Goal: Navigation & Orientation: Find specific page/section

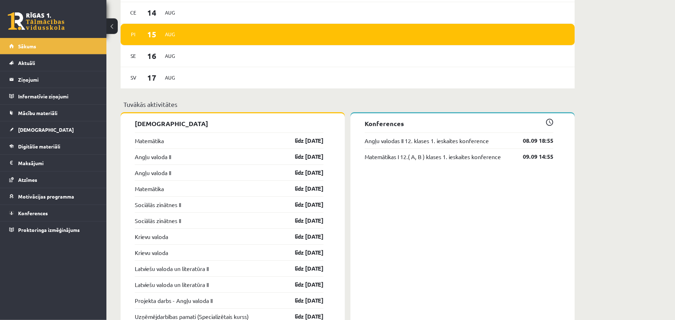
scroll to position [470, 0]
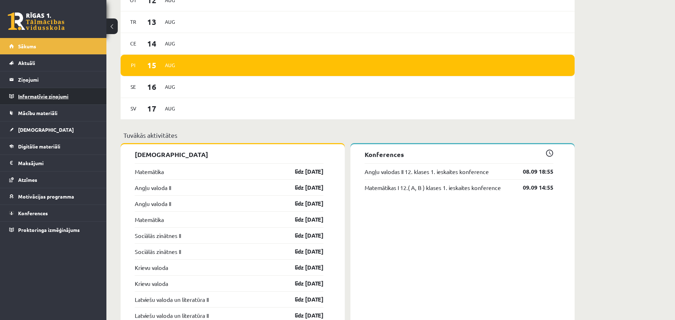
click at [29, 94] on legend "Informatīvie ziņojumi 0" at bounding box center [57, 96] width 79 height 16
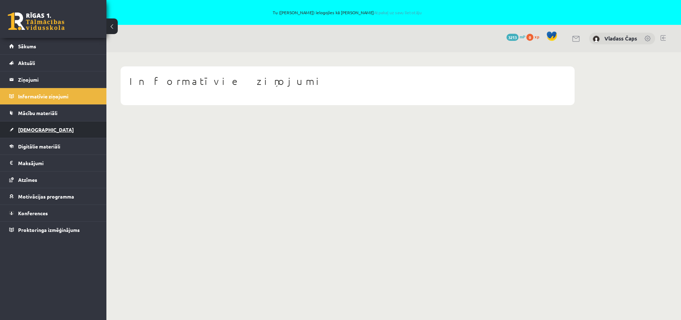
click at [31, 129] on span "[DEMOGRAPHIC_DATA]" at bounding box center [46, 129] width 56 height 6
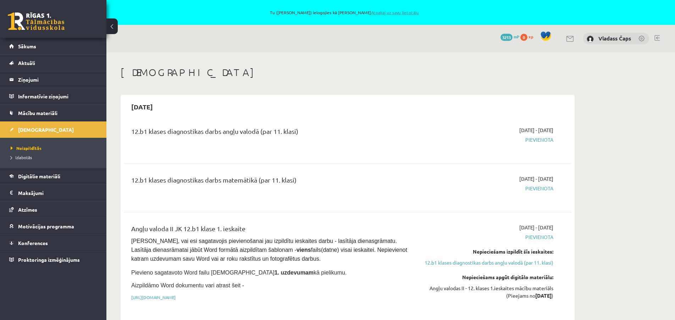
click at [383, 11] on link "Atpakaļ uz savu lietotāju" at bounding box center [395, 13] width 48 height 6
